Goal: Navigation & Orientation: Go to known website

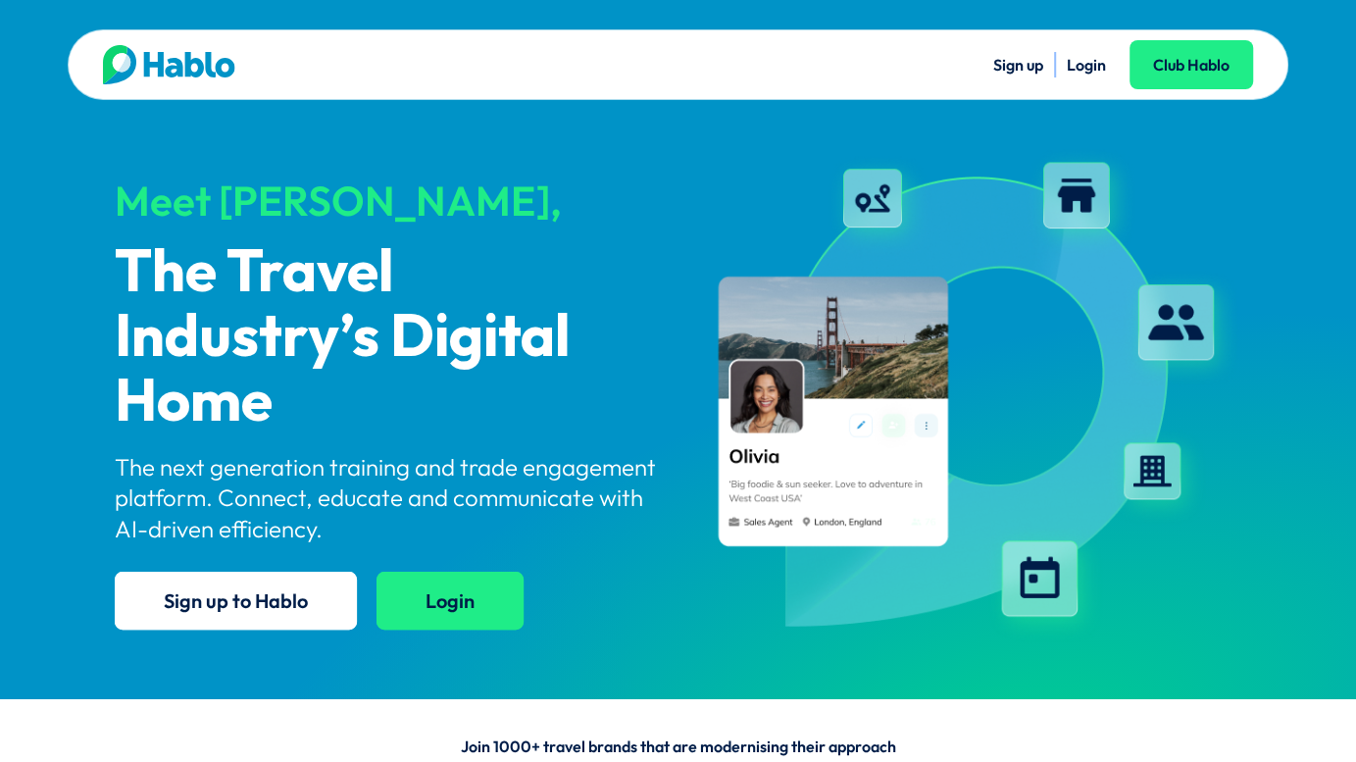
click at [457, 603] on link "Login" at bounding box center [450, 601] width 147 height 58
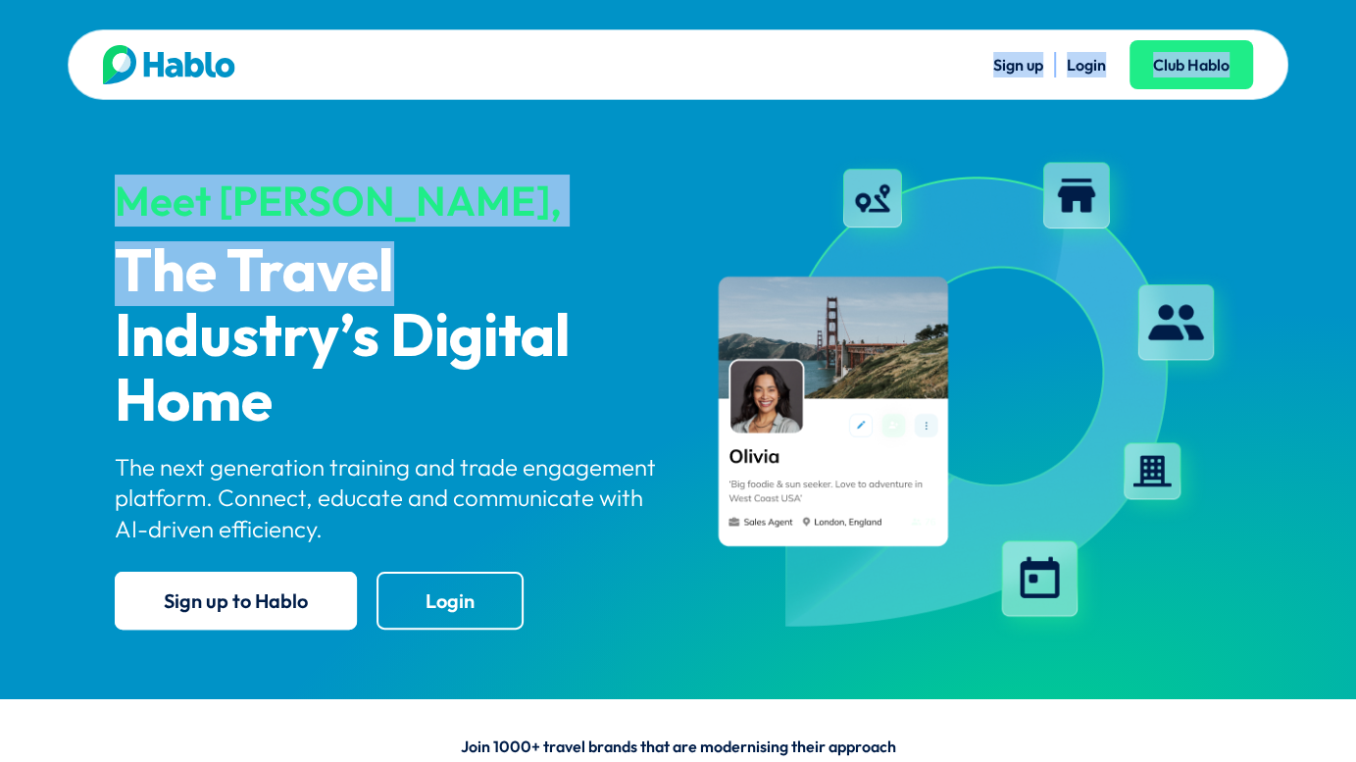
drag, startPoint x: 681, startPoint y: 63, endPoint x: 486, endPoint y: 303, distance: 308.9
click at [486, 303] on div "Sign up Login Club Hablo Meet Hablo, The Travel Industry’s Digital Home The nex…" at bounding box center [678, 349] width 1356 height 699
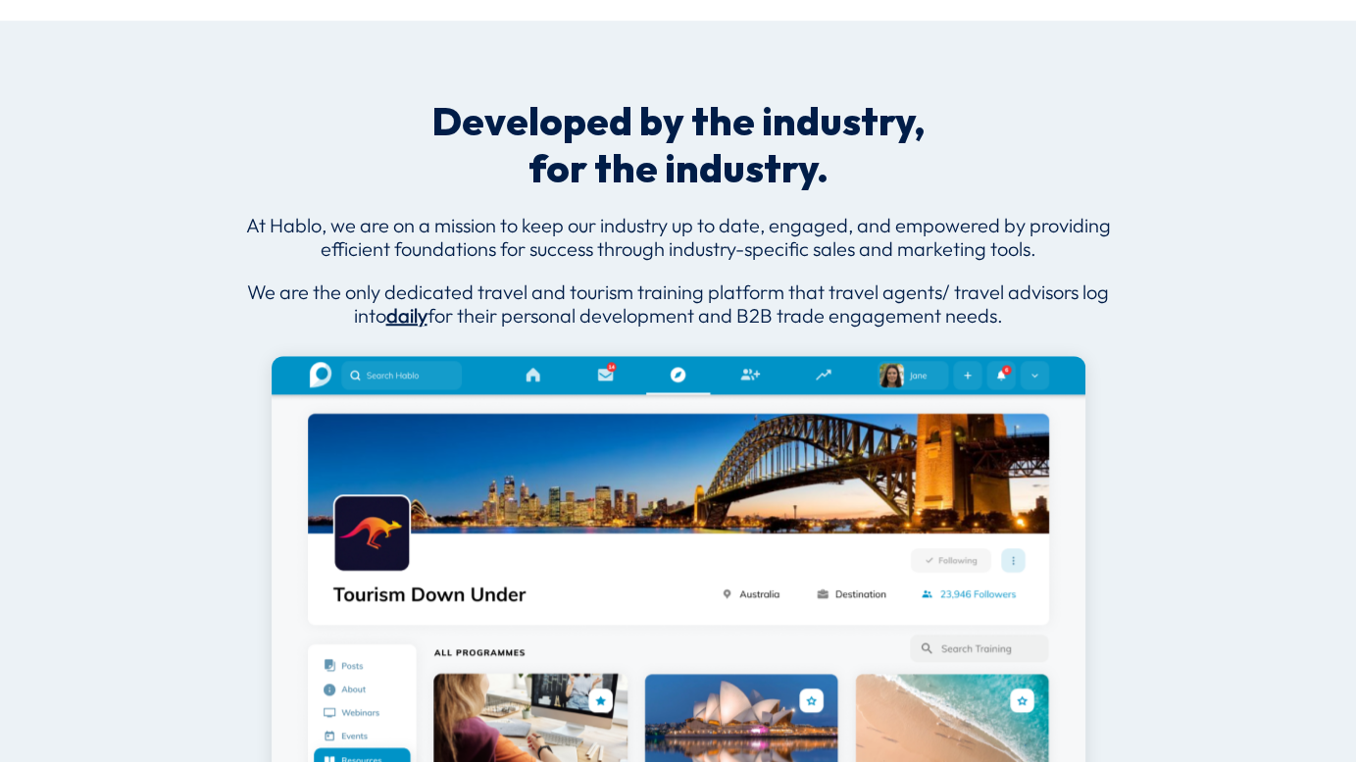
scroll to position [964, 0]
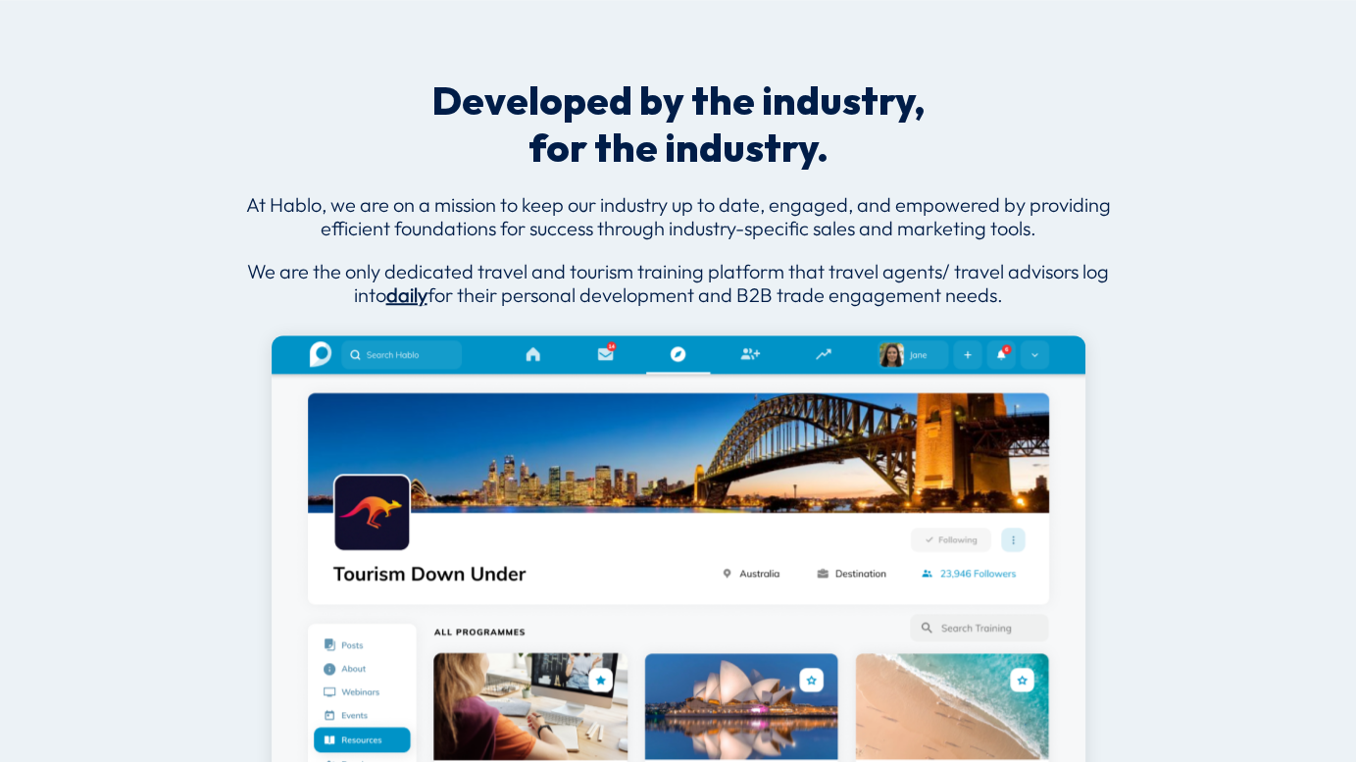
click at [1343, 143] on div "Developed by the industry, for the industry. At Hablo, w e are on a mission to …" at bounding box center [678, 412] width 1356 height 824
drag, startPoint x: 1343, startPoint y: 143, endPoint x: 1349, endPoint y: 160, distance: 17.7
click at [1349, 160] on div "Developed by the industry, for the industry. At Hablo, w e are on a mission to …" at bounding box center [678, 412] width 1356 height 824
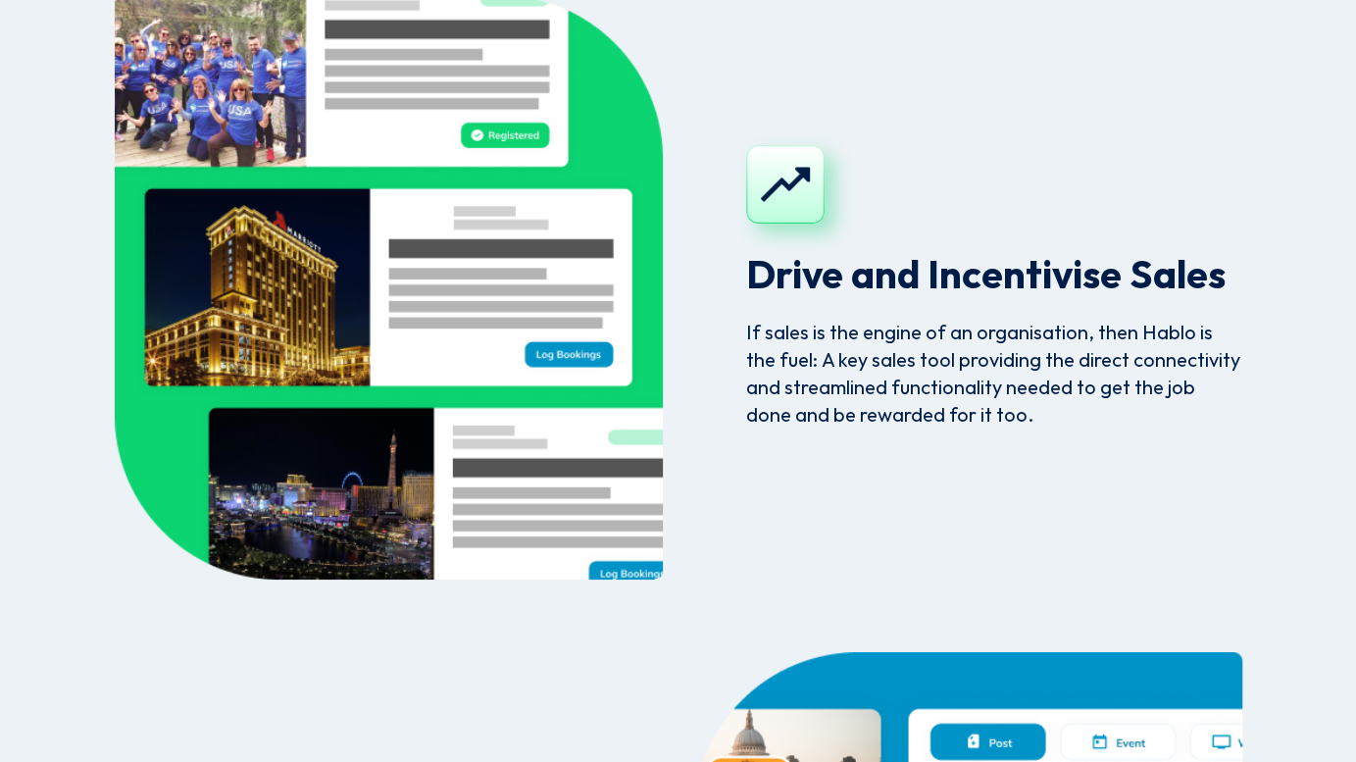
scroll to position [4802, 0]
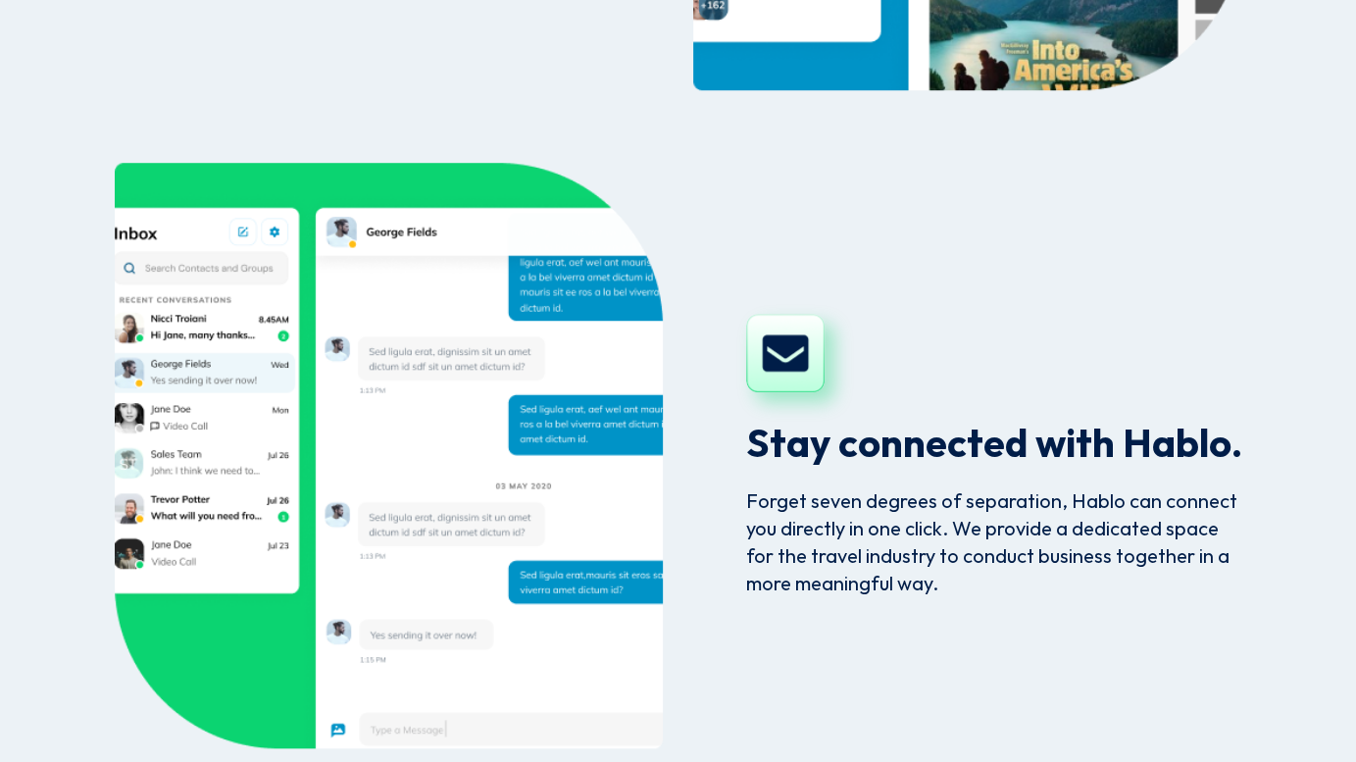
scroll to position [5939, 0]
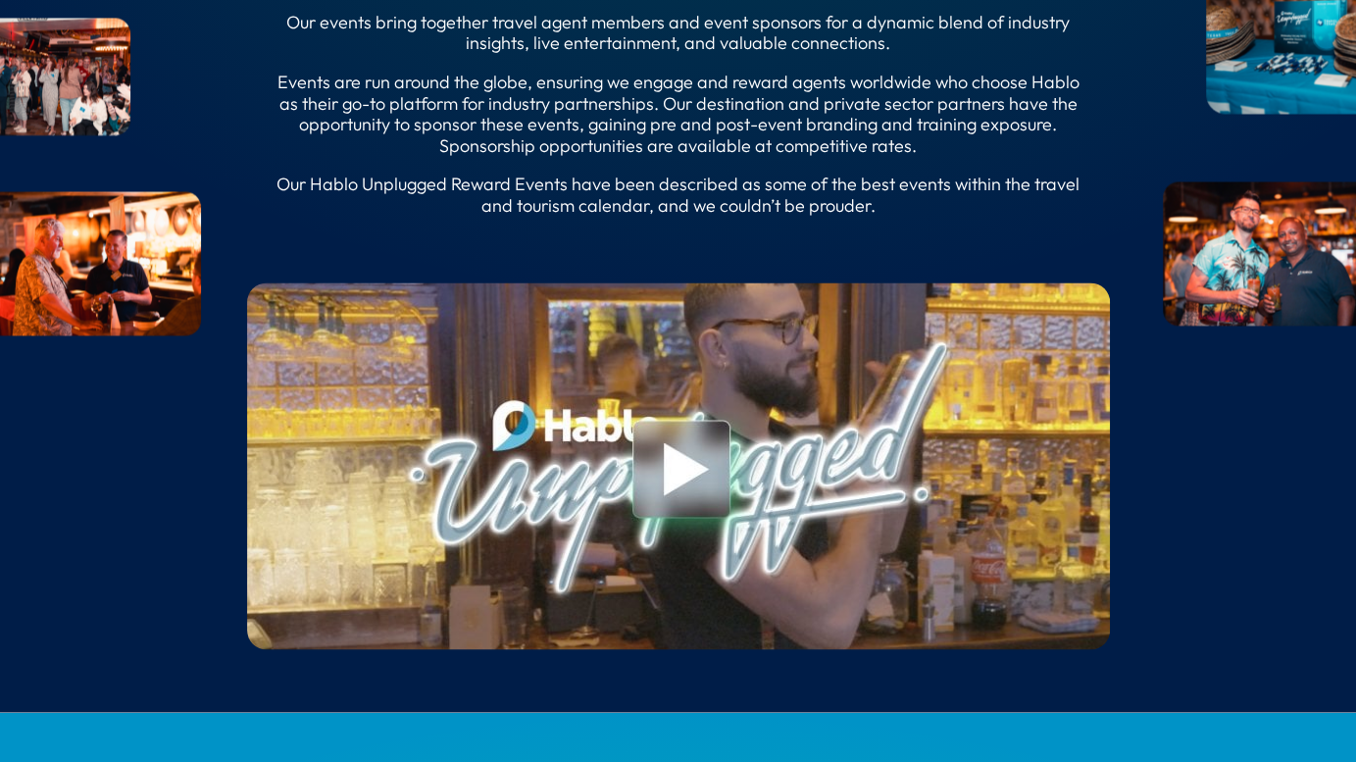
scroll to position [7066, 0]
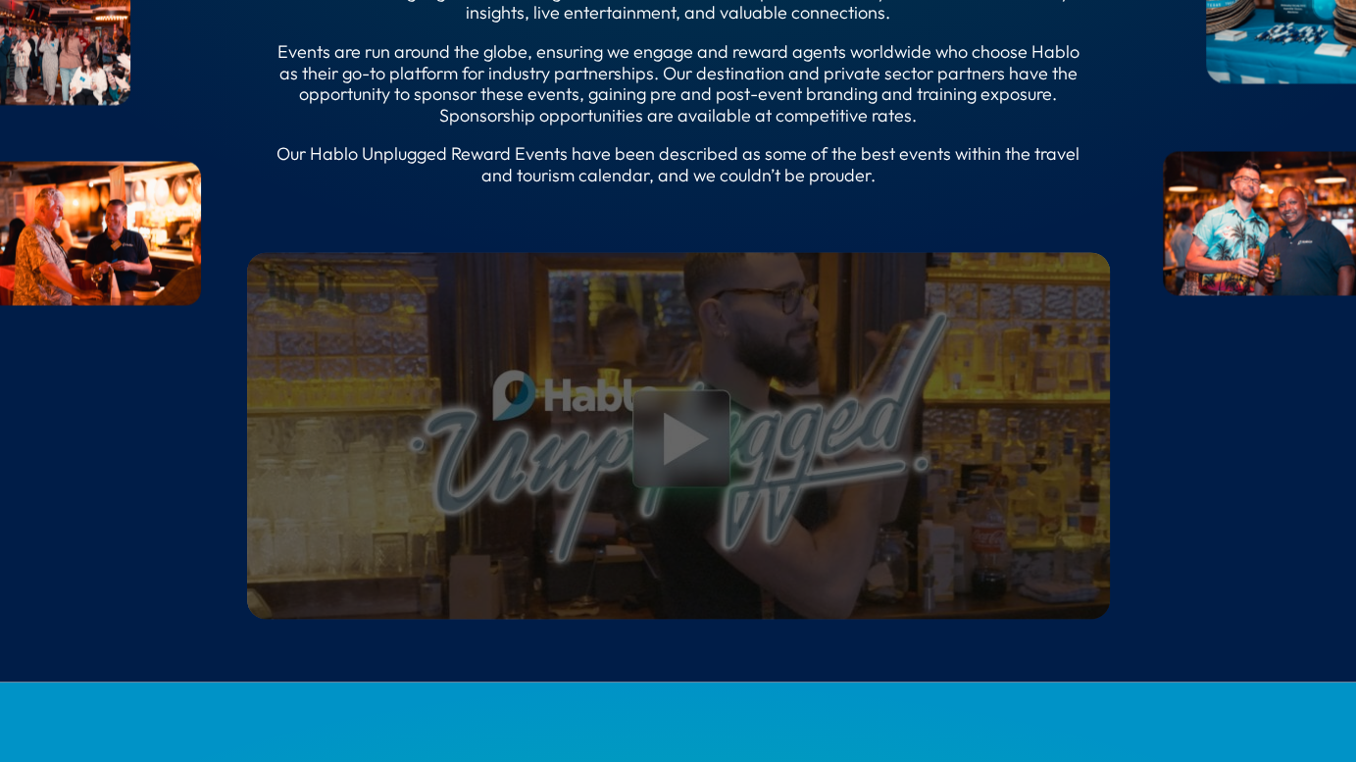
click at [677, 490] on link at bounding box center [678, 440] width 94 height 104
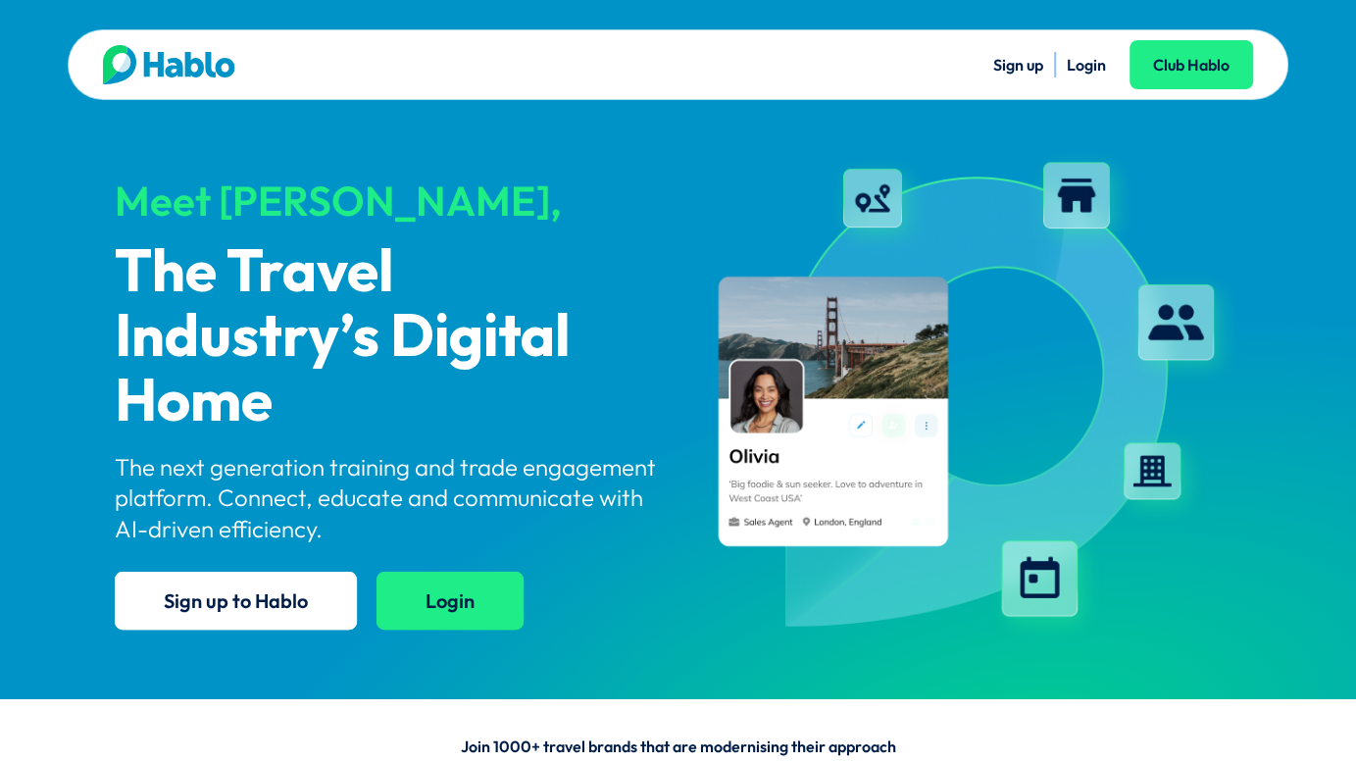
drag, startPoint x: 0, startPoint y: 0, endPoint x: 457, endPoint y: 603, distance: 756.6
click at [457, 603] on link "Login" at bounding box center [450, 601] width 147 height 58
